Goal: Book appointment/travel/reservation

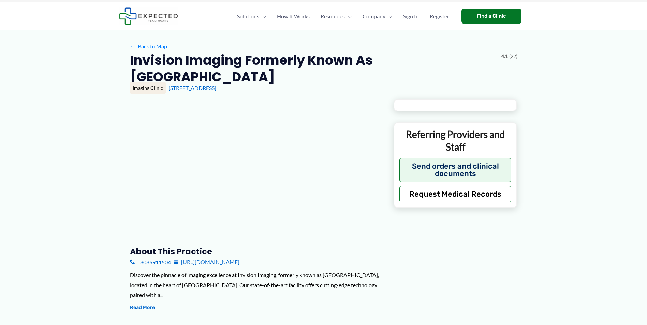
scroll to position [34, 0]
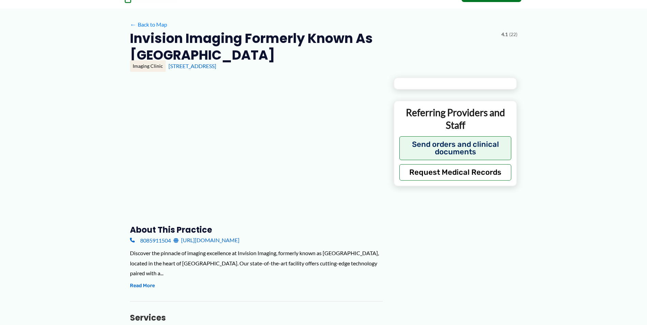
type input "**********"
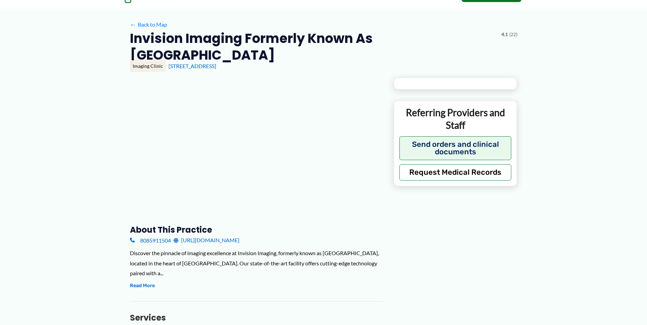
type input "**********"
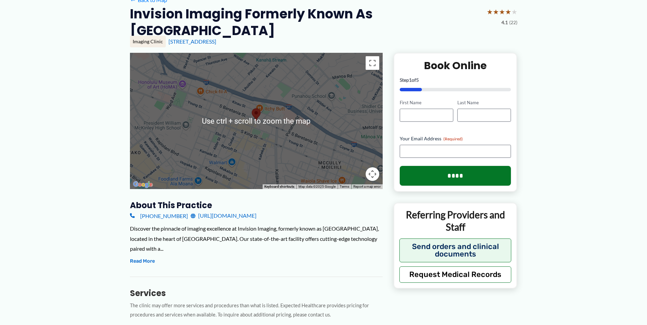
scroll to position [68, 0]
